Goal: Entertainment & Leisure: Browse casually

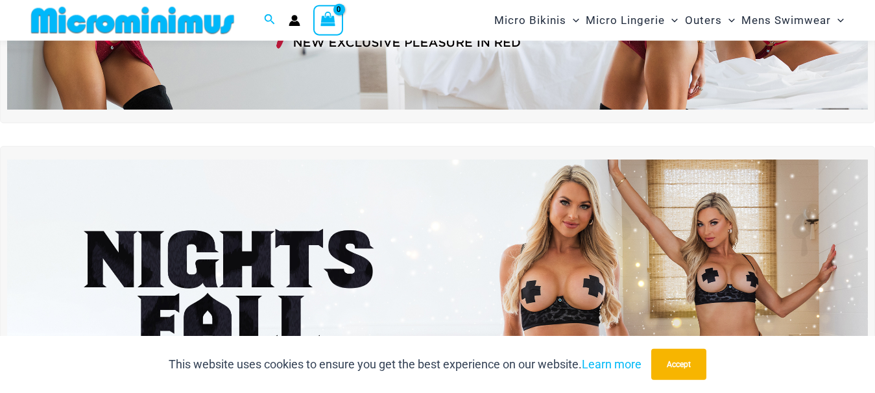
scroll to position [394, 0]
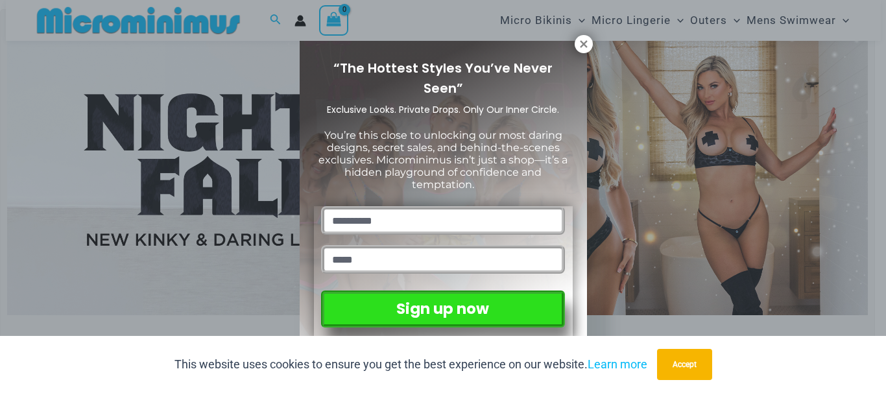
click at [589, 34] on div "“The Hottest Styles You’ve Never Seen” Exclusive Looks. Private Drops. Only Our…" at bounding box center [443, 196] width 886 height 393
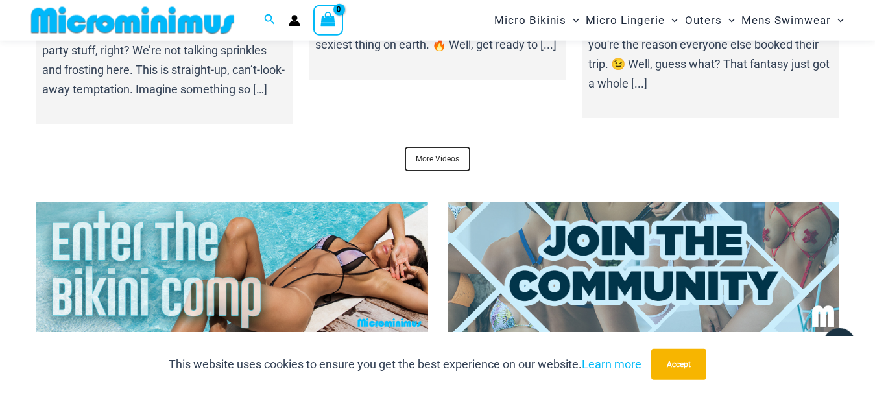
scroll to position [4824, 0]
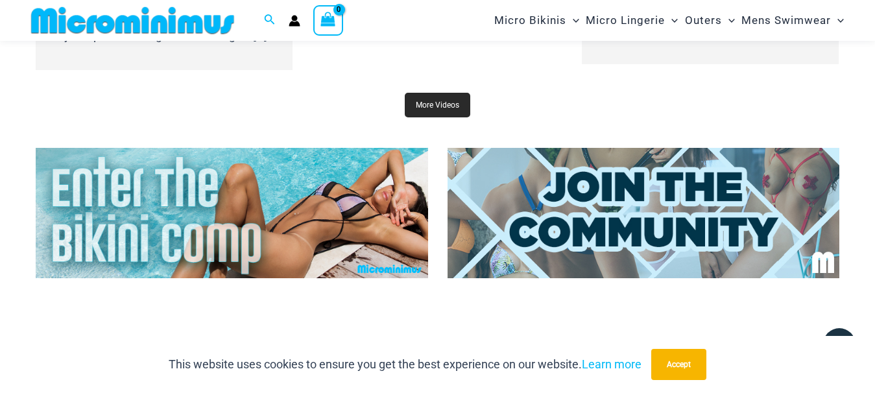
drag, startPoint x: 442, startPoint y: 106, endPoint x: 441, endPoint y: 117, distance: 11.7
click at [442, 105] on link "More Videos" at bounding box center [437, 105] width 65 height 25
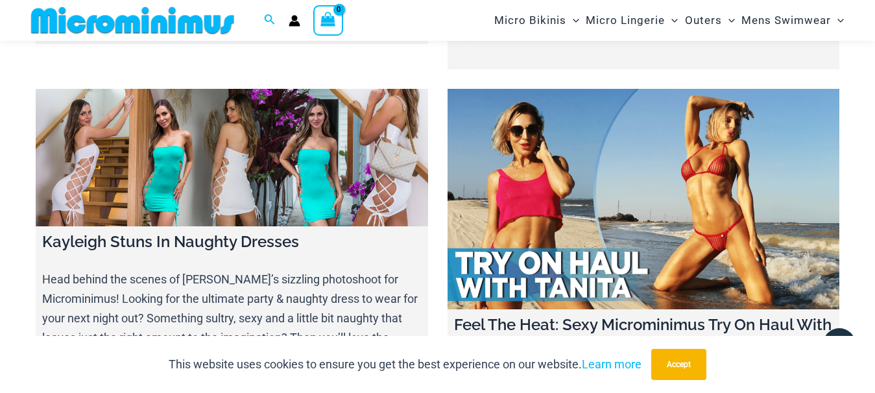
scroll to position [13809, 0]
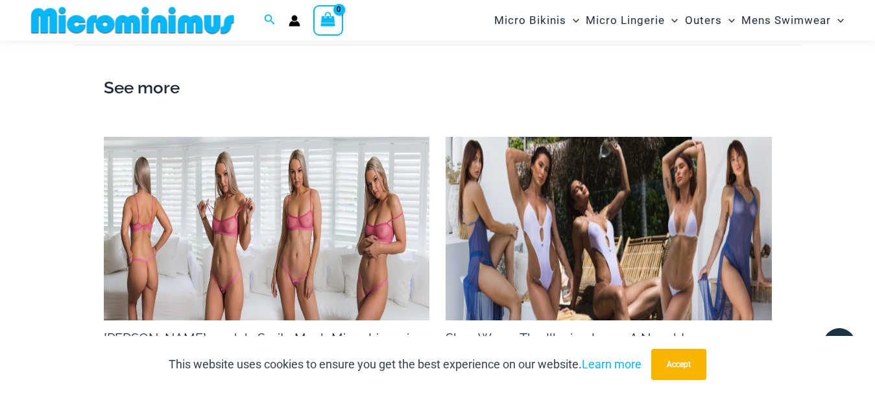
scroll to position [1774, 0]
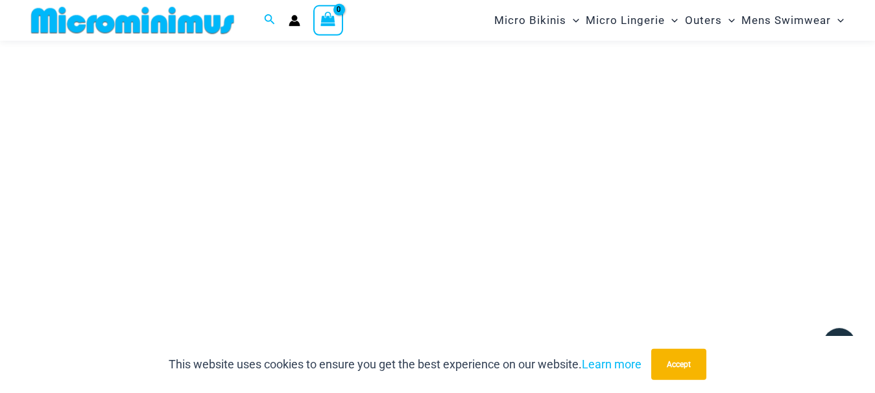
scroll to position [319, 0]
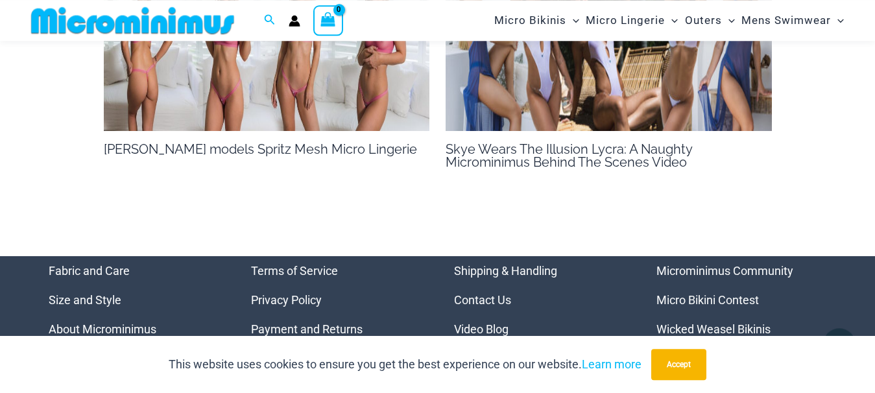
scroll to position [2050, 0]
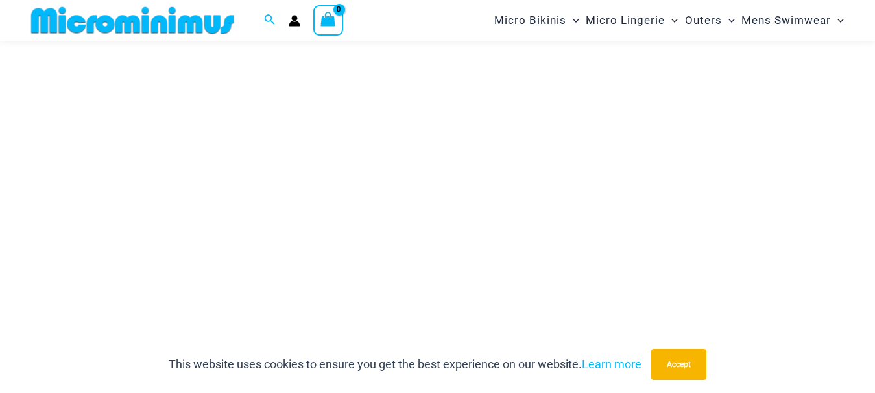
scroll to position [319, 0]
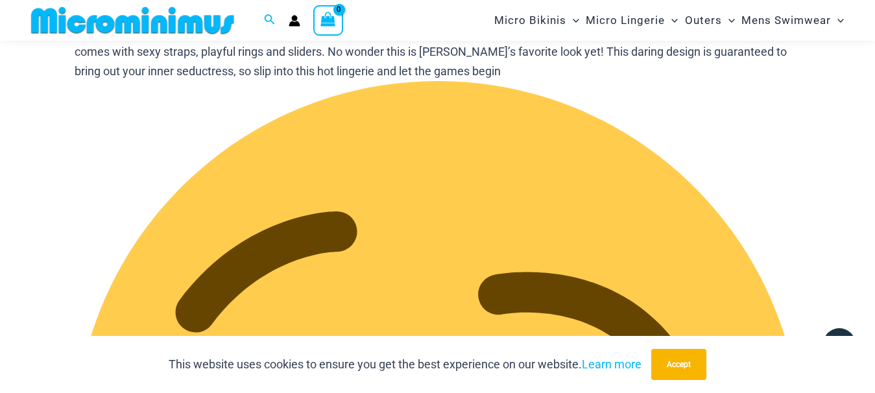
scroll to position [2314, 0]
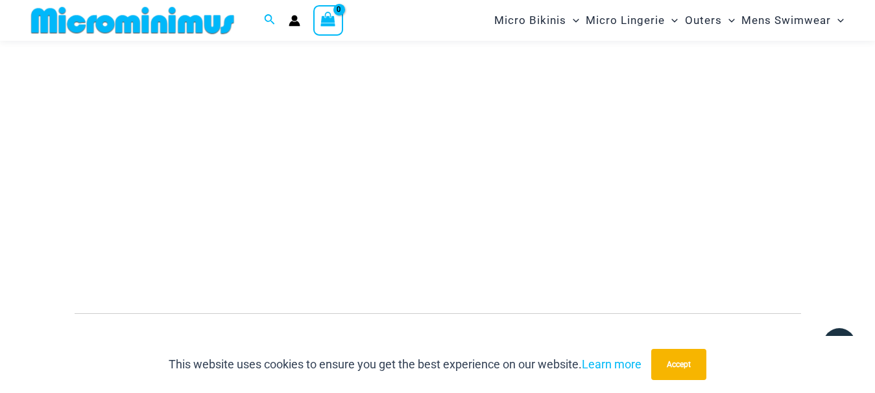
scroll to position [187, 0]
click at [688, 374] on button "Accept" at bounding box center [678, 364] width 55 height 31
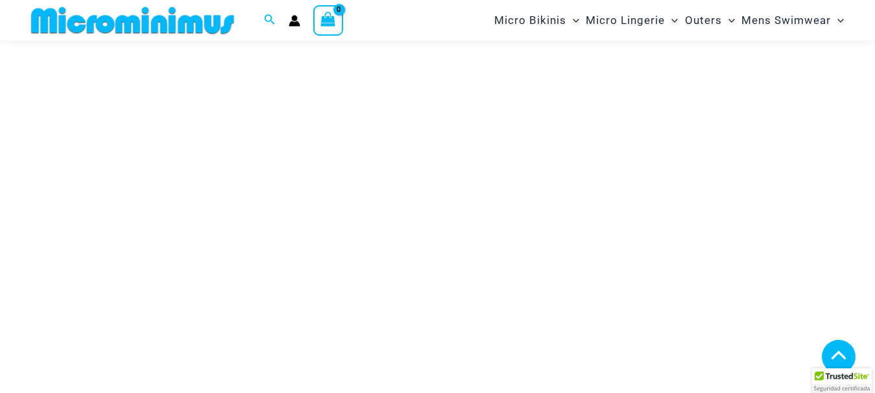
scroll to position [253, 0]
